Goal: Transaction & Acquisition: Purchase product/service

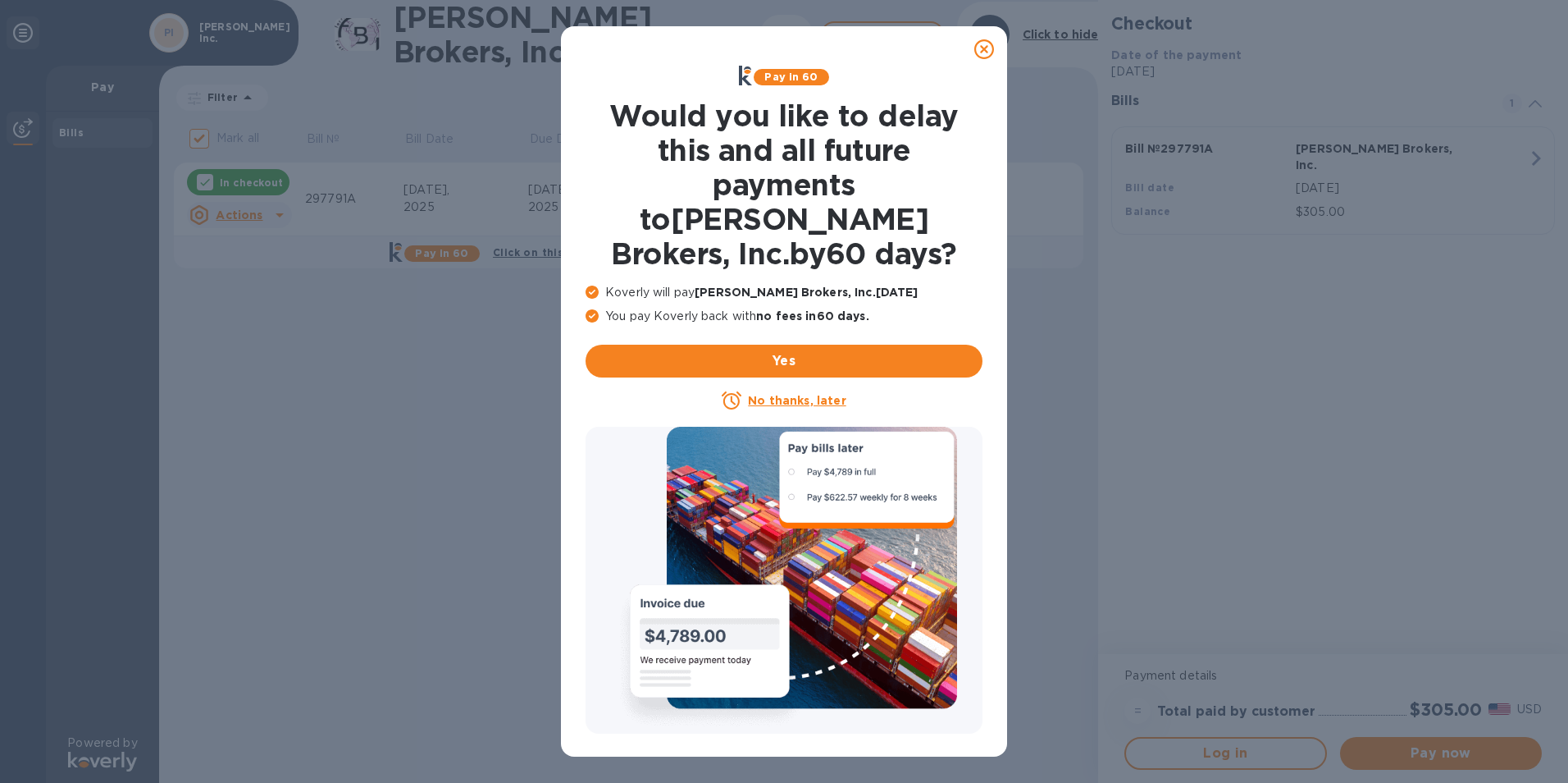
click at [786, 393] on u "No thanks, later" at bounding box center [796, 400] width 98 height 13
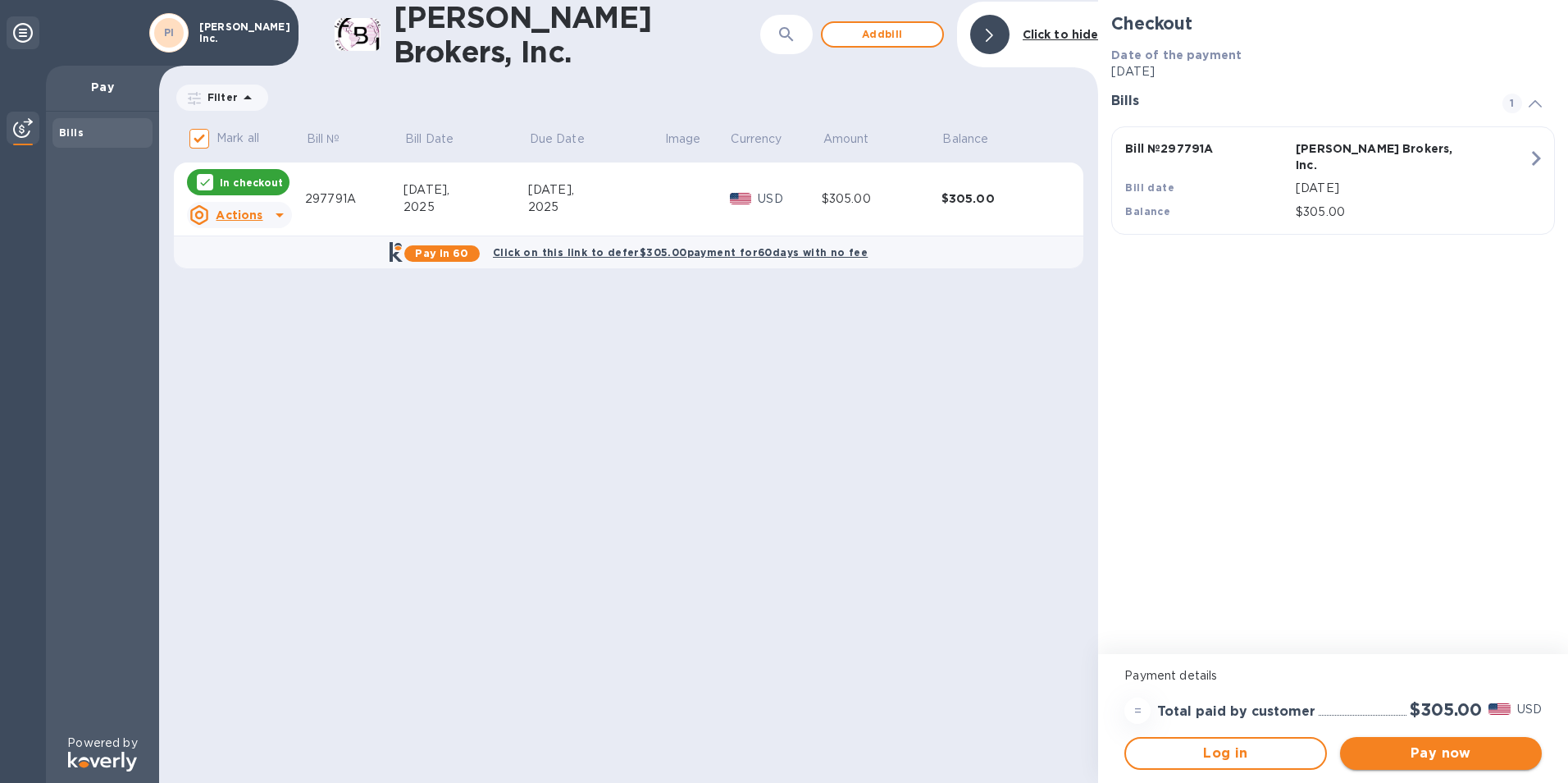
click at [1440, 758] on span "Pay now" at bounding box center [1440, 753] width 175 height 20
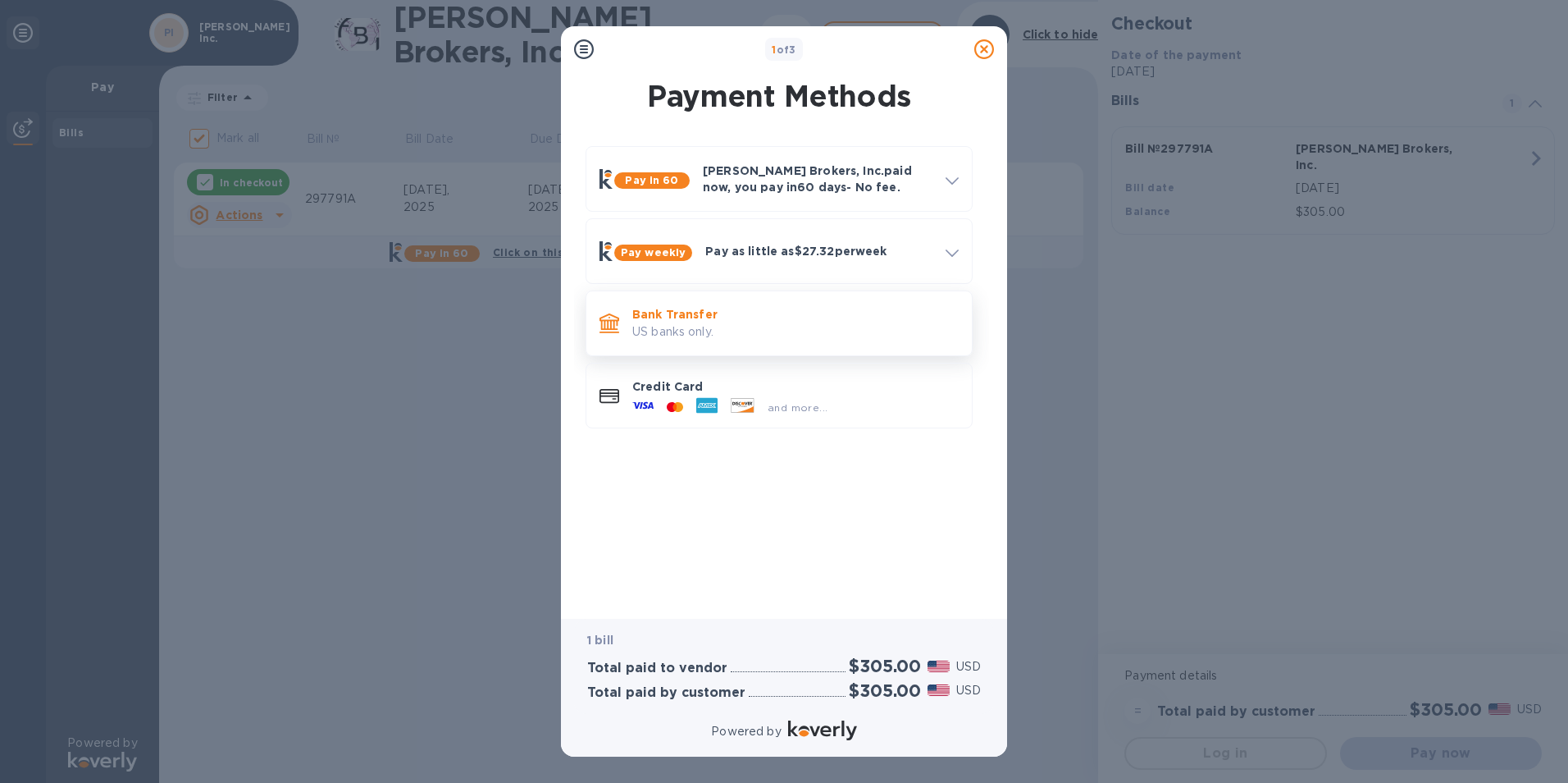
click at [720, 318] on p "Bank Transfer" at bounding box center [795, 314] width 327 height 16
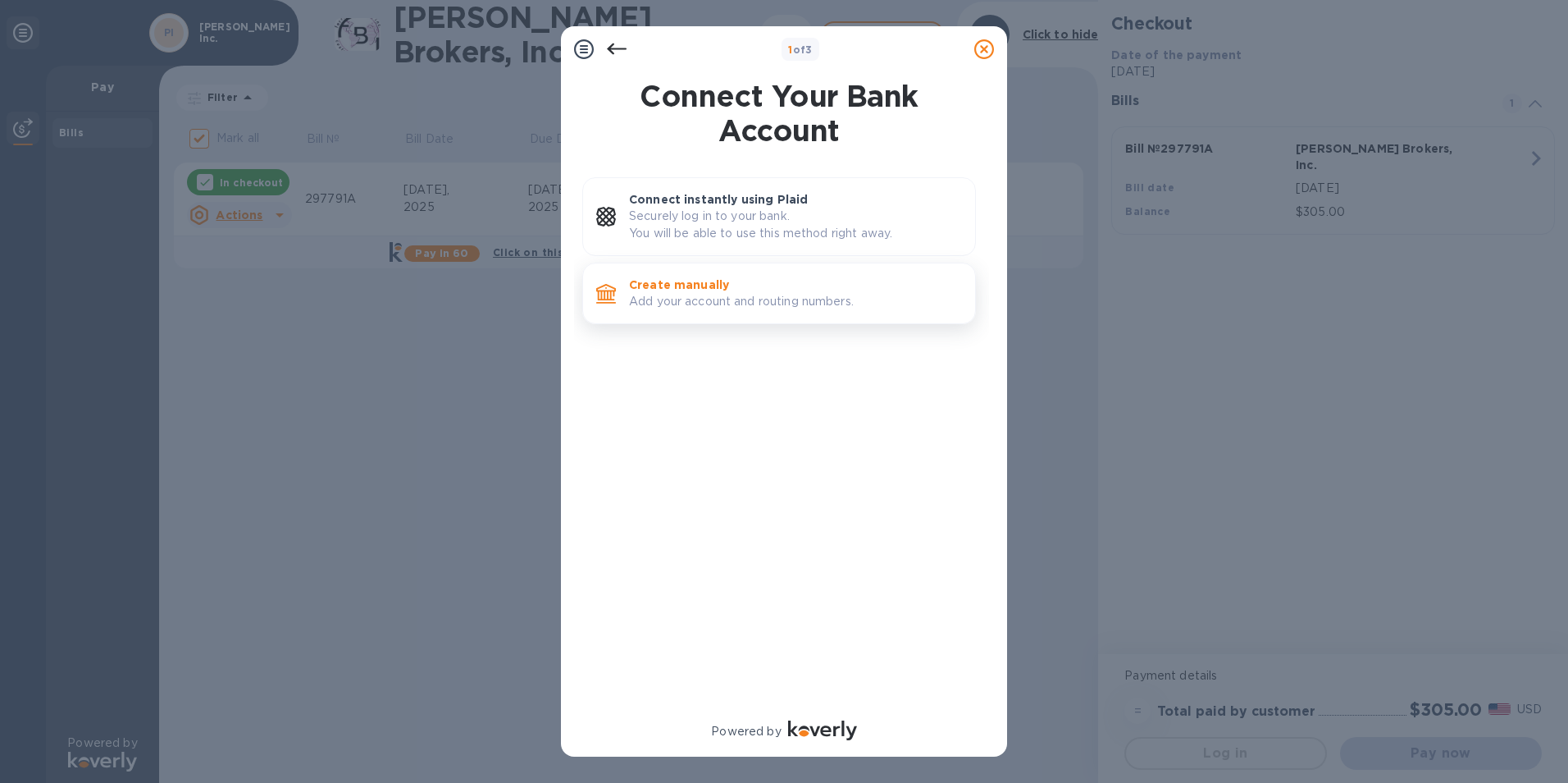
click at [727, 291] on p "Create manually" at bounding box center [794, 285] width 333 height 16
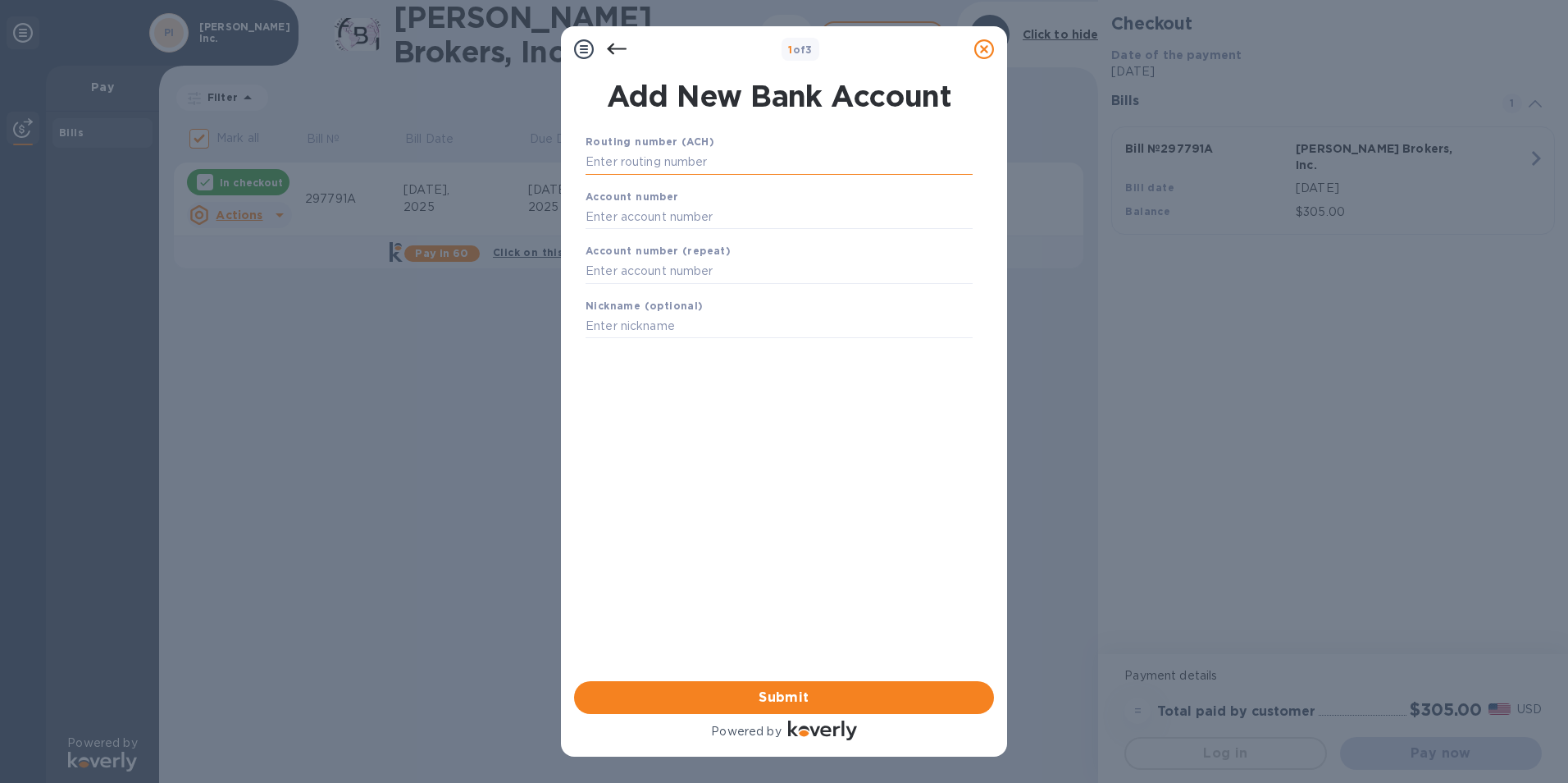
click at [692, 166] on input "text" at bounding box center [779, 162] width 387 height 25
type input "122016066"
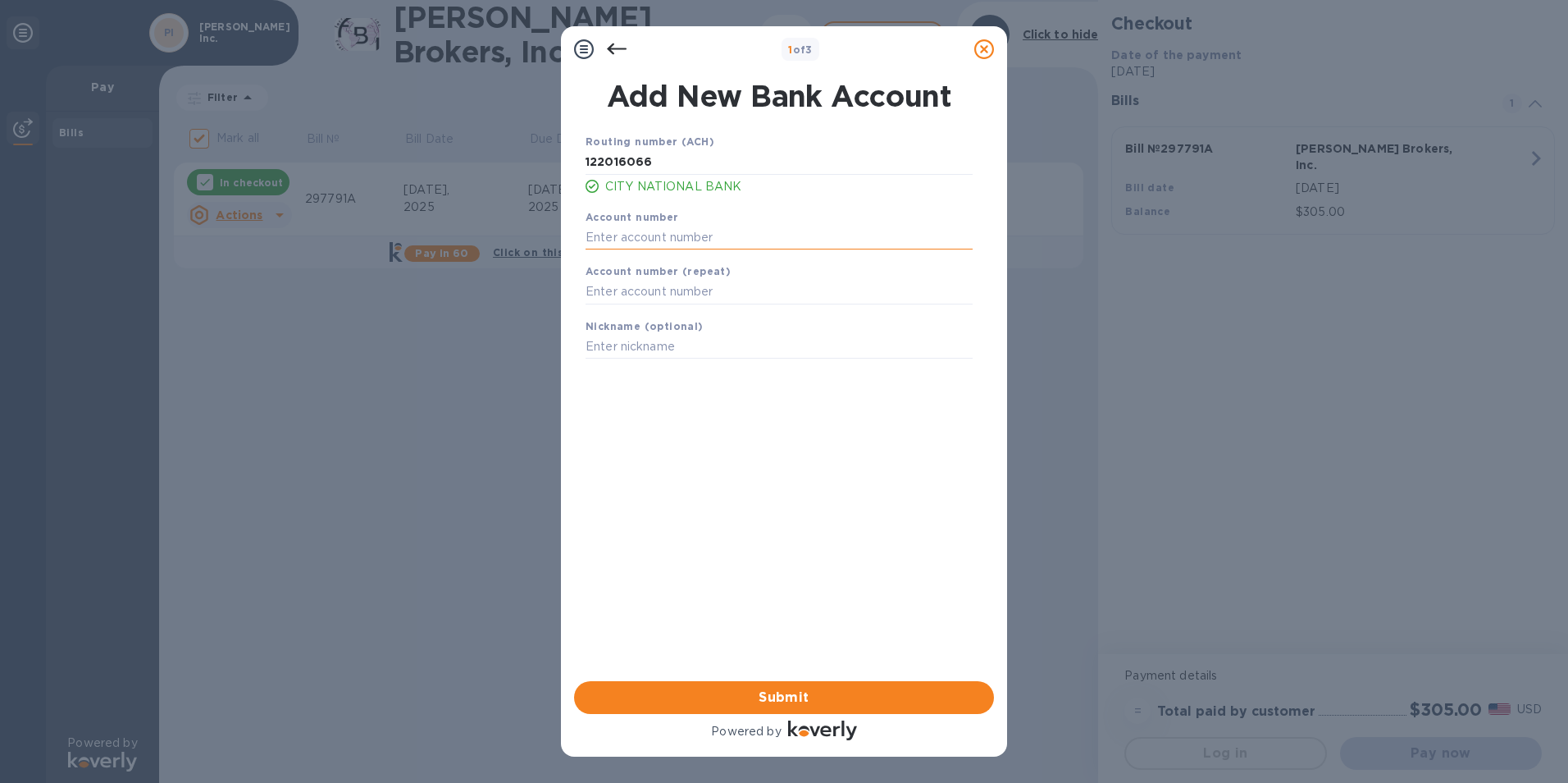
click at [699, 235] on input "text" at bounding box center [779, 236] width 387 height 25
type input "006524052"
click at [672, 296] on input "text" at bounding box center [779, 292] width 387 height 25
type input "006524052"
click at [833, 697] on span "Submit" at bounding box center [784, 697] width 393 height 20
